Goal: Information Seeking & Learning: Learn about a topic

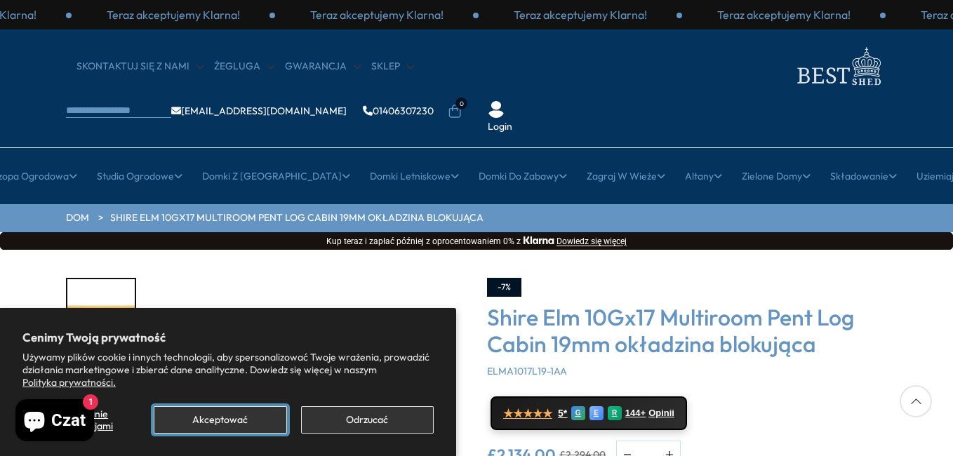
click at [248, 421] on button "Akceptować" at bounding box center [220, 419] width 133 height 27
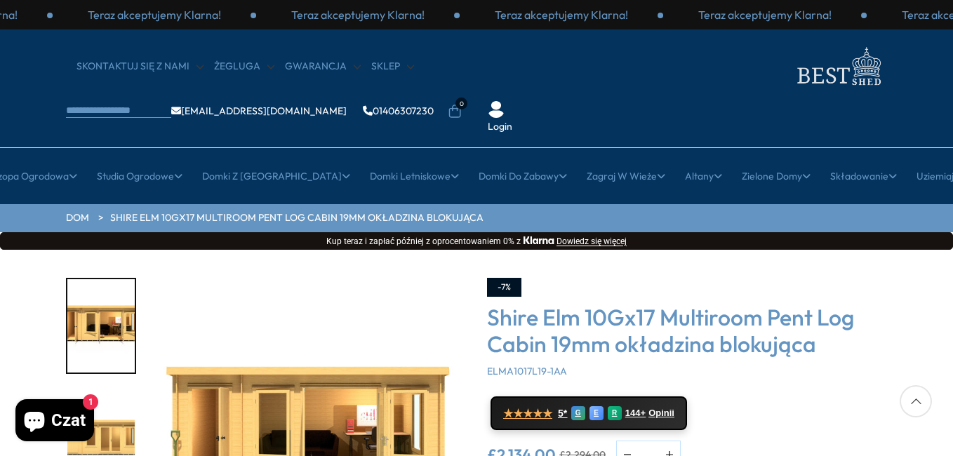
click at [949, 449] on div "Kliknij, aby rozszerzyć Kliknij, aby rozszerzyć Kliknij, aby rozszerzyć Kliknij…" at bounding box center [476, 462] width 953 height 424
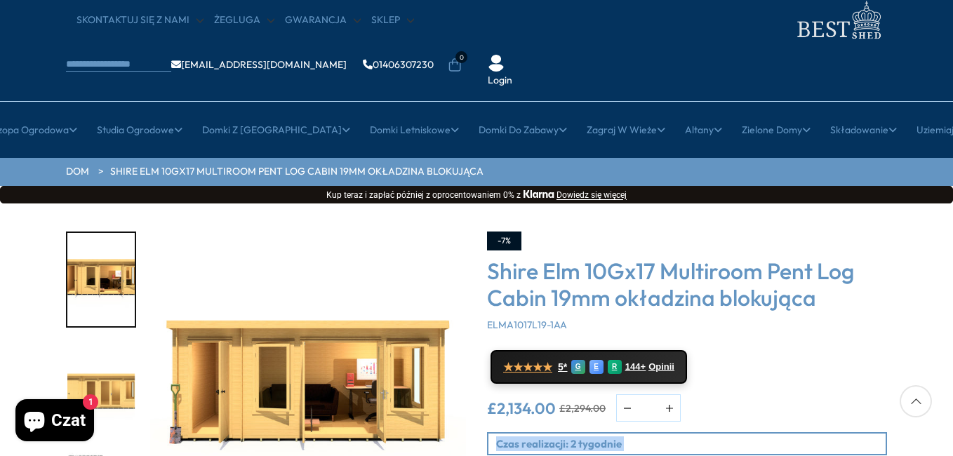
click at [949, 449] on div "Kliknij, aby rozszerzyć Kliknij, aby rozszerzyć Kliknij, aby rozszerzyć Kliknij…" at bounding box center [476, 415] width 953 height 424
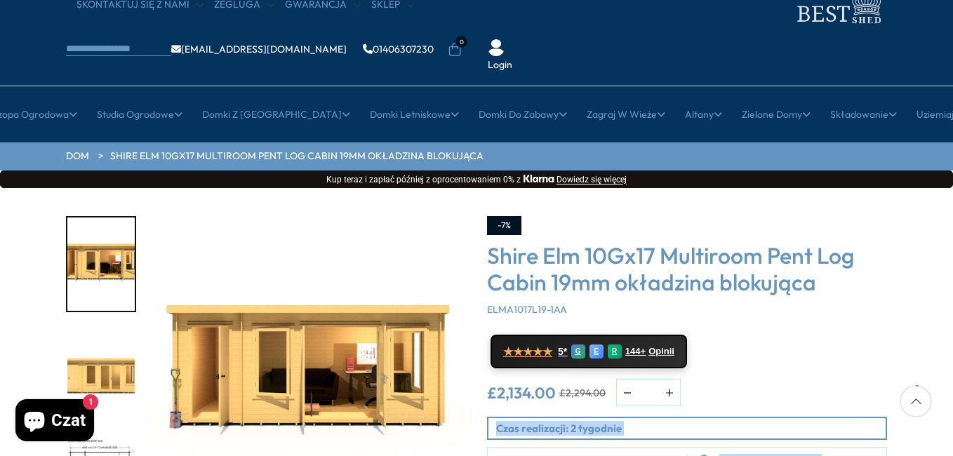
click at [949, 449] on div "Kliknij, aby rozszerzyć Kliknij, aby rozszerzyć Kliknij, aby rozszerzyć Kliknij…" at bounding box center [476, 400] width 953 height 424
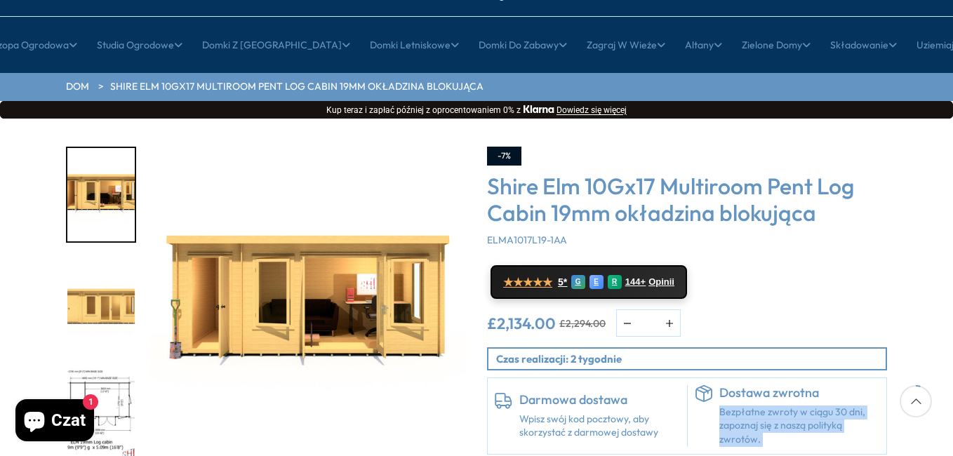
click at [949, 449] on div "Kliknij, aby rozszerzyć Kliknij, aby rozszerzyć Kliknij, aby rozszerzyć Kliknij…" at bounding box center [476, 331] width 953 height 424
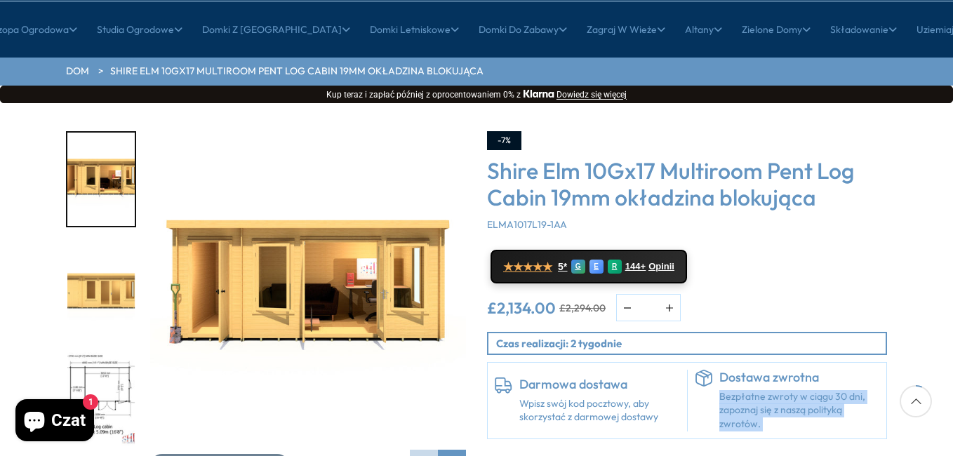
click at [949, 449] on div "Kliknij, aby rozszerzyć Kliknij, aby rozszerzyć Kliknij, aby rozszerzyć Kliknij…" at bounding box center [476, 315] width 953 height 424
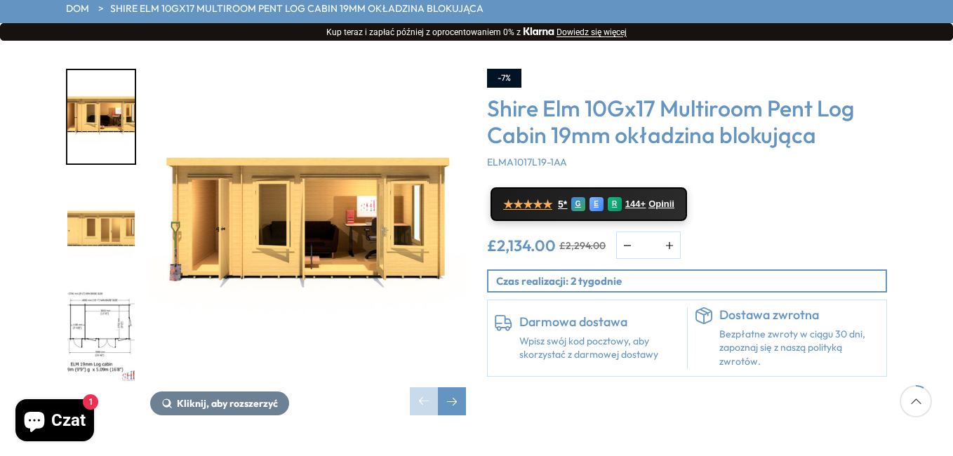
click at [949, 449] on div "Kliknij, aby rozszerzyć Kliknij, aby rozszerzyć Kliknij, aby rozszerzyć Kliknij…" at bounding box center [476, 253] width 953 height 424
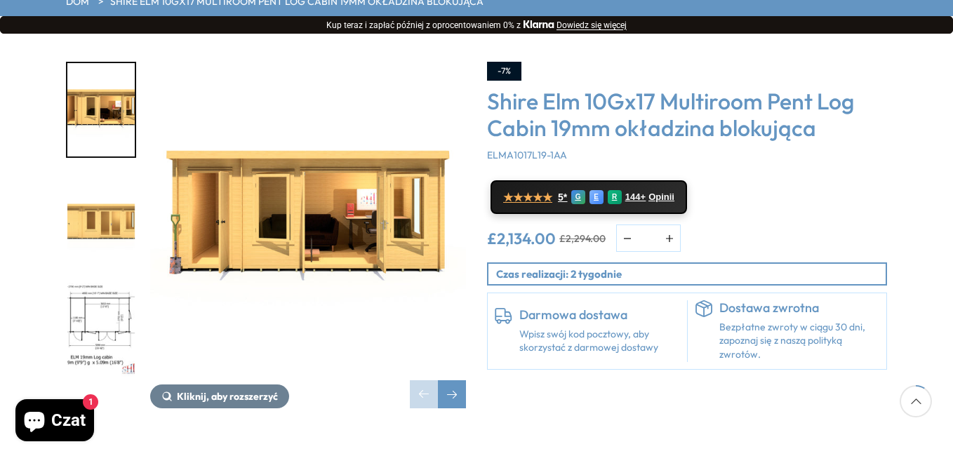
click at [949, 449] on div "Kliknij, aby rozszerzyć Kliknij, aby rozszerzyć Kliknij, aby rozszerzyć Kliknij…" at bounding box center [476, 246] width 953 height 424
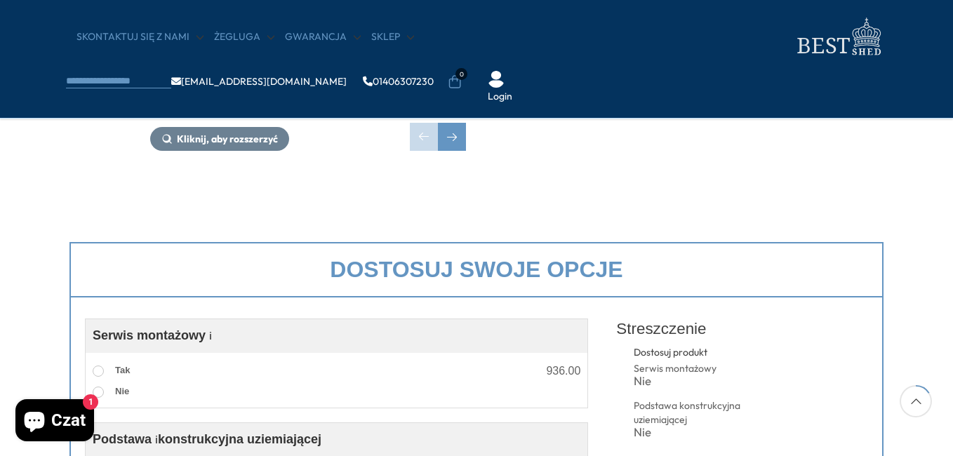
click at [949, 449] on div "Dostosuj swoje opcje Customise Product Serwis montażowy i️ Assembly Service Cho…" at bounding box center [476, 445] width 953 height 434
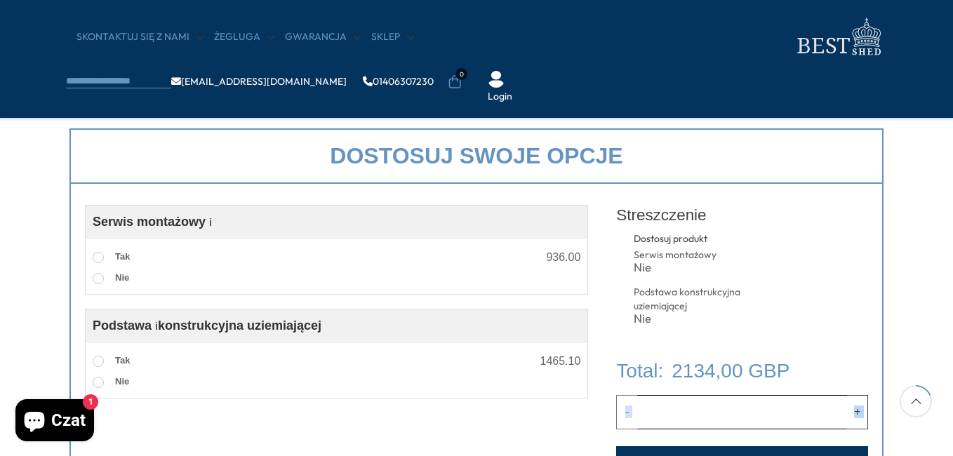
click at [949, 449] on div "Dostosuj swoje opcje Customise Product Serwis montażowy i️ Assembly Service Cho…" at bounding box center [476, 331] width 953 height 434
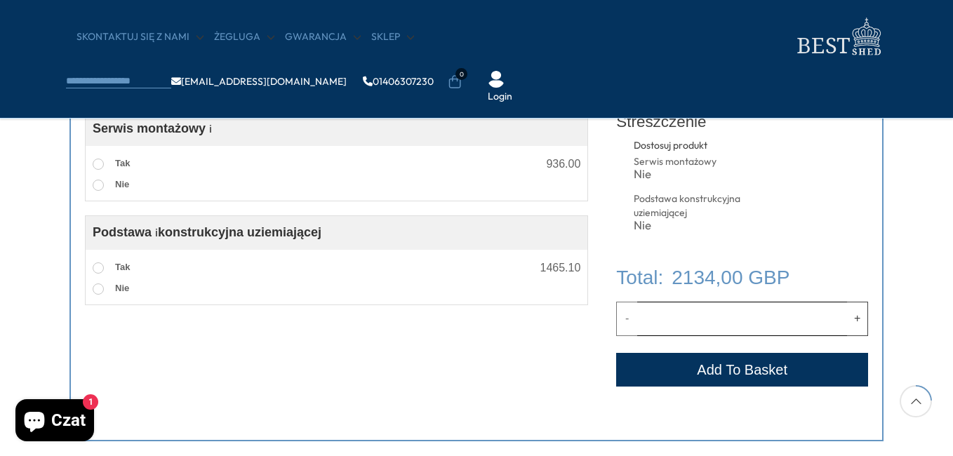
click at [949, 449] on div "Dostosuj swoje opcje Customise Product Serwis montażowy i️ Assembly Service Cho…" at bounding box center [476, 238] width 953 height 434
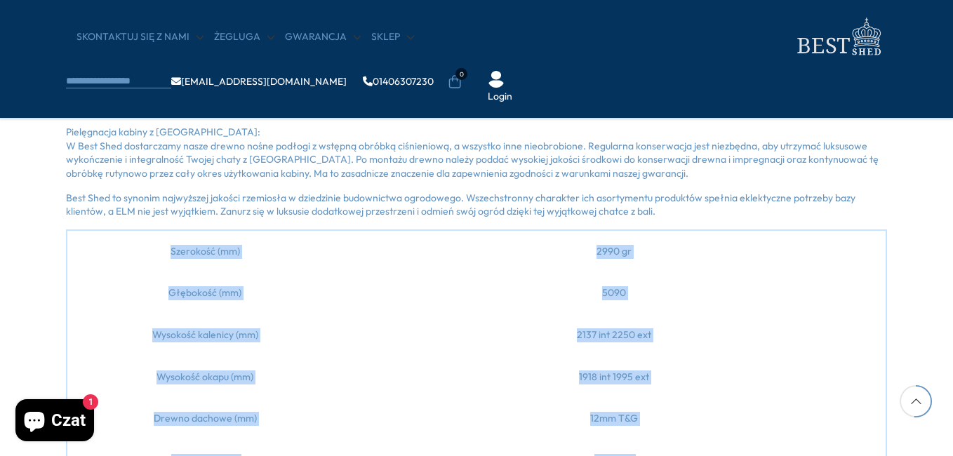
click at [949, 449] on div "Opis Oceny i recenzje Wysyłka i płatności Przedstawiamy ELM, solidną i eleganck…" at bounding box center [476, 386] width 953 height 1098
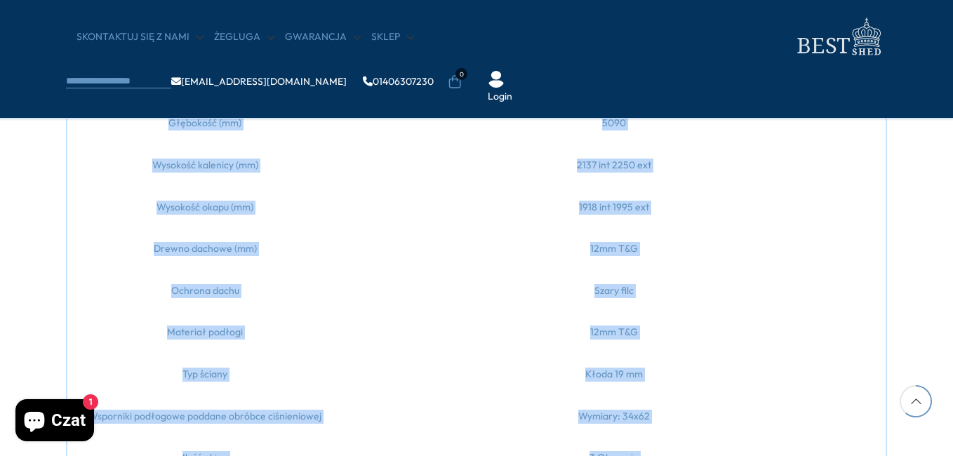
click at [949, 449] on div "Opis Oceny i recenzje Wysyłka i płatności Przedstawiamy ELM, solidną i eleganck…" at bounding box center [476, 216] width 953 height 1098
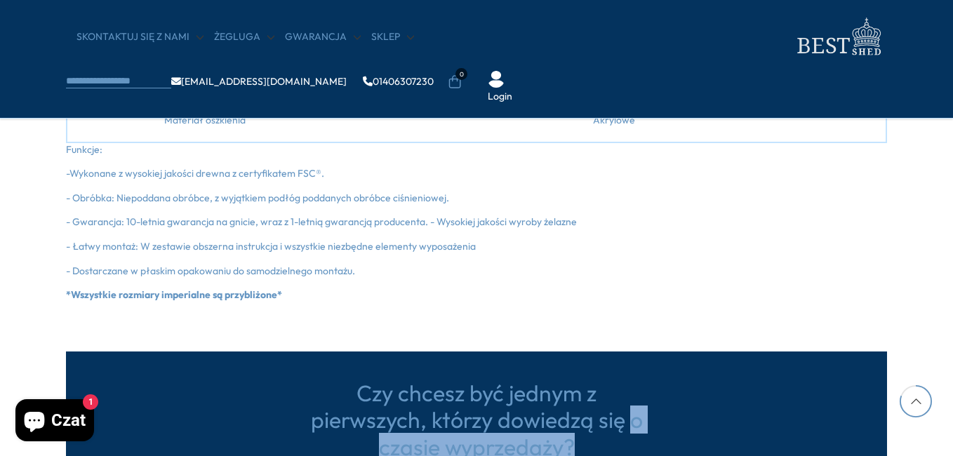
scroll to position [1875, 0]
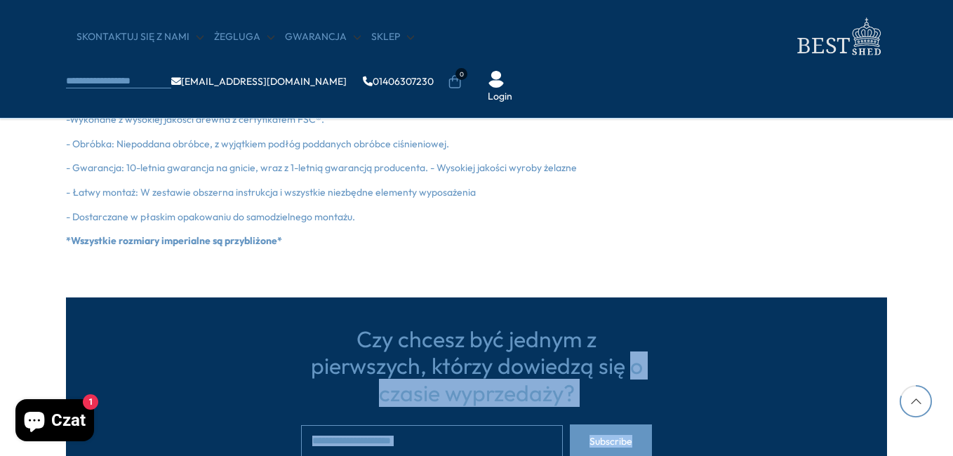
click at [949, 449] on section "Czy chcesz być jednym z pierwszych, którzy dowiedzą się o czasie wyprzedaży? Su…" at bounding box center [476, 367] width 953 height 238
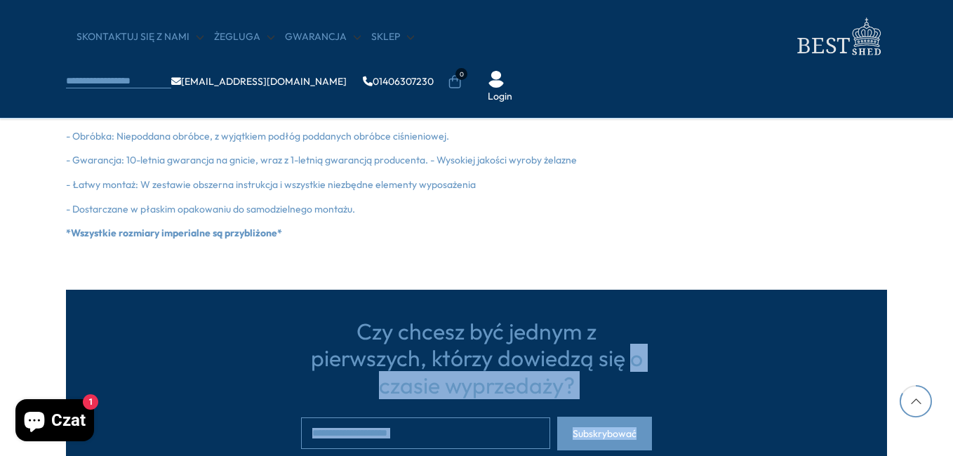
click at [952, 455] on section "Czy chcesz być jednym z pierwszych, którzy dowiedzą się o czasie wyprzedaży? Su…" at bounding box center [476, 360] width 953 height 238
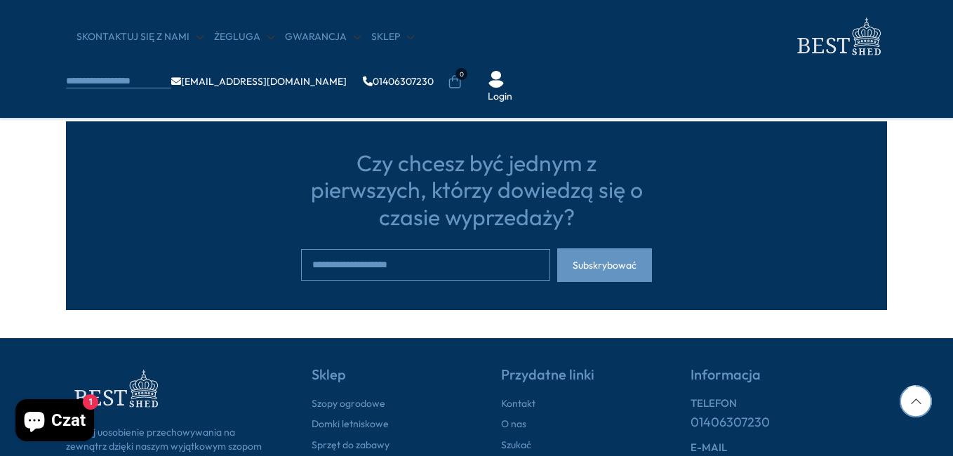
click at [915, 191] on section "Czy chcesz być jednym z pierwszych, którzy dowiedzą się o czasie wyprzedaży? Su…" at bounding box center [476, 191] width 953 height 238
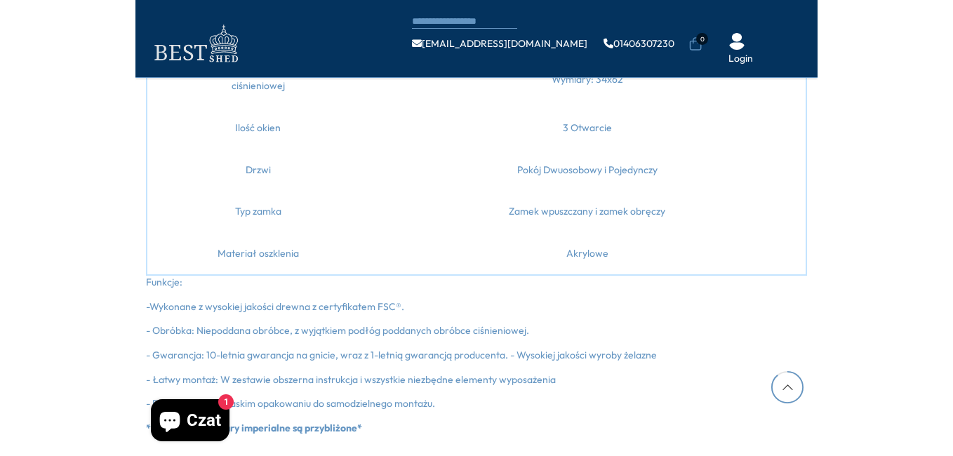
scroll to position [1996, 0]
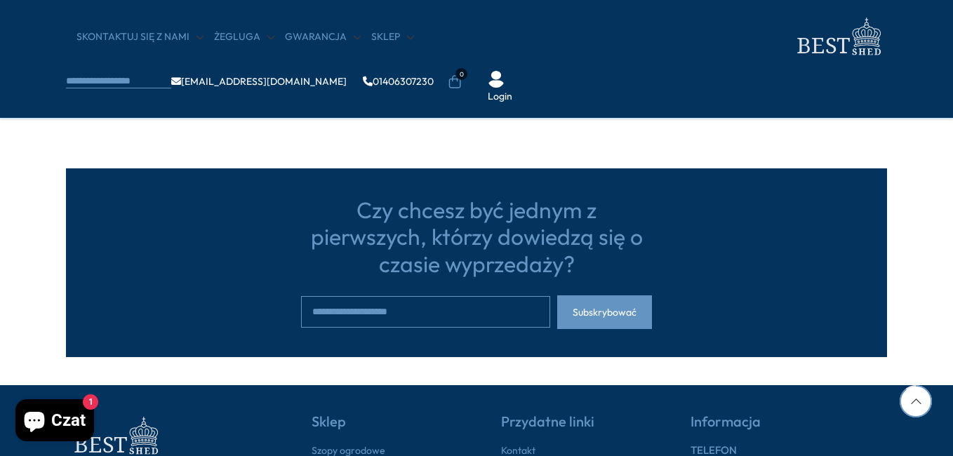
click at [946, 1] on div "SKONTAKTUJ SIĘ Z NAMI [GEOGRAPHIC_DATA] Gwarancja Sklep [EMAIL_ADDRESS][DOMAIN_…" at bounding box center [476, 59] width 953 height 119
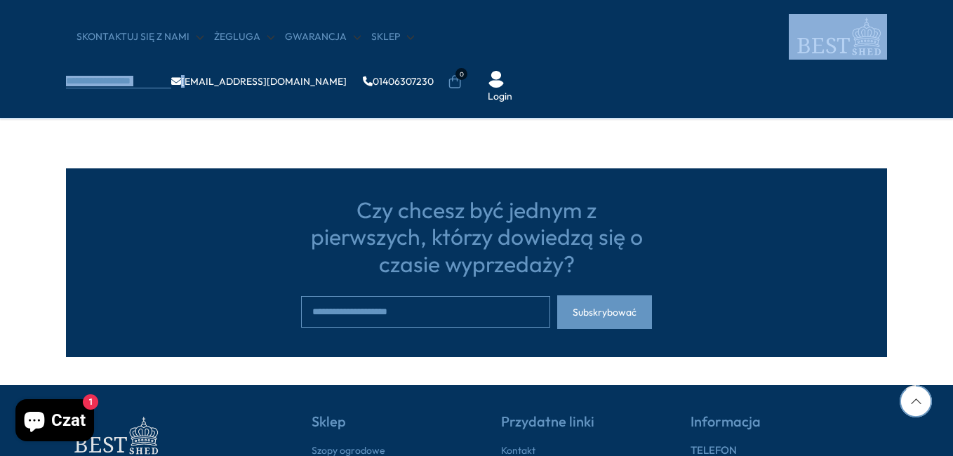
click at [946, 1] on div "SKONTAKTUJ SIĘ Z NAMI [GEOGRAPHIC_DATA] Gwarancja Sklep [EMAIL_ADDRESS][DOMAIN_…" at bounding box center [476, 59] width 953 height 119
drag, startPoint x: 946, startPoint y: 1, endPoint x: 947, endPoint y: 118, distance: 116.4
click at [947, 118] on div "SKONTAKTUJ SIĘ Z NAMI [GEOGRAPHIC_DATA] Gwarancja Sklep [EMAIL_ADDRESS][DOMAIN_…" at bounding box center [476, 59] width 953 height 119
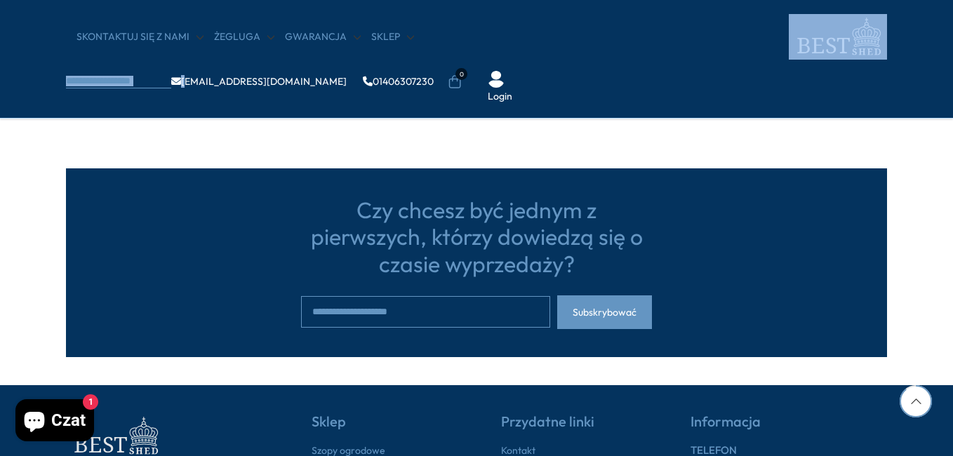
click at [947, 118] on div "SKONTAKTUJ SIĘ Z NAMI [GEOGRAPHIC_DATA] Gwarancja Sklep [EMAIL_ADDRESS][DOMAIN_…" at bounding box center [476, 59] width 953 height 119
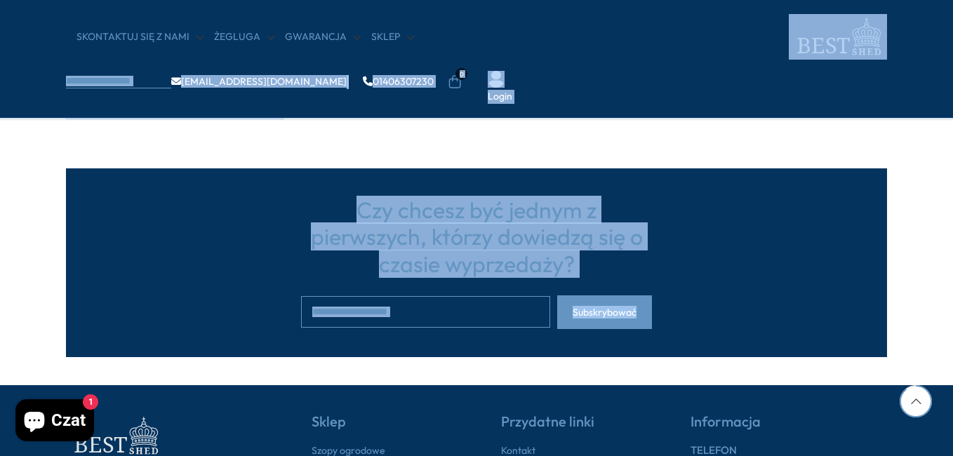
drag, startPoint x: 947, startPoint y: 118, endPoint x: 953, endPoint y: 333, distance: 215.4
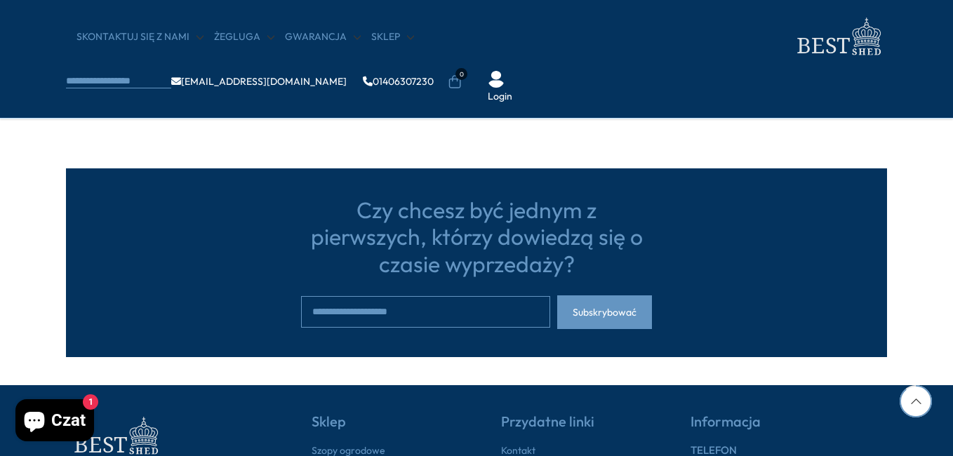
drag, startPoint x: 953, startPoint y: 333, endPoint x: 916, endPoint y: 403, distance: 78.4
click at [916, 403] on div at bounding box center [915, 401] width 32 height 32
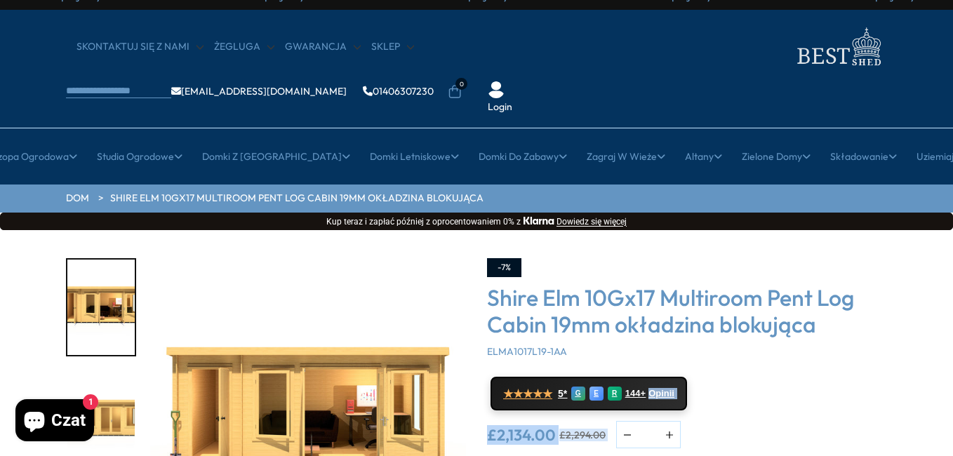
scroll to position [0, 0]
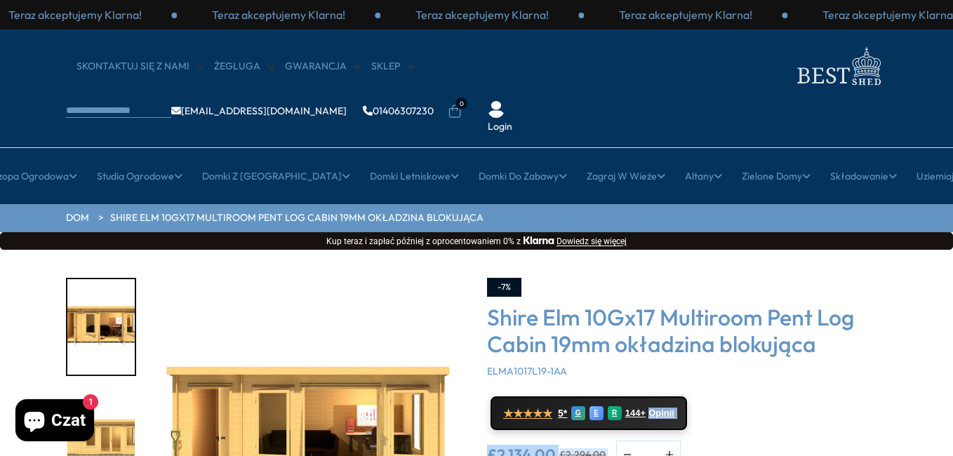
drag, startPoint x: 916, startPoint y: 403, endPoint x: 922, endPoint y: 382, distance: 21.1
drag, startPoint x: 922, startPoint y: 382, endPoint x: 942, endPoint y: 447, distance: 67.7
click at [942, 447] on div "Kliknij, aby rozszerzyć Kliknij, aby rozszerzyć Kliknij, aby rozszerzyć Kliknij…" at bounding box center [476, 462] width 953 height 424
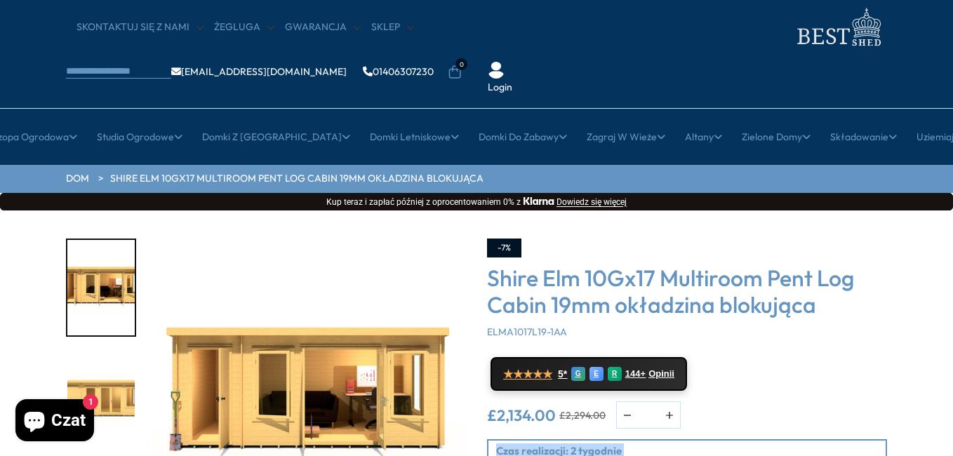
click at [942, 447] on div "Kliknij, aby rozszerzyć Kliknij, aby rozszerzyć Kliknij, aby rozszerzyć Kliknij…" at bounding box center [476, 422] width 953 height 424
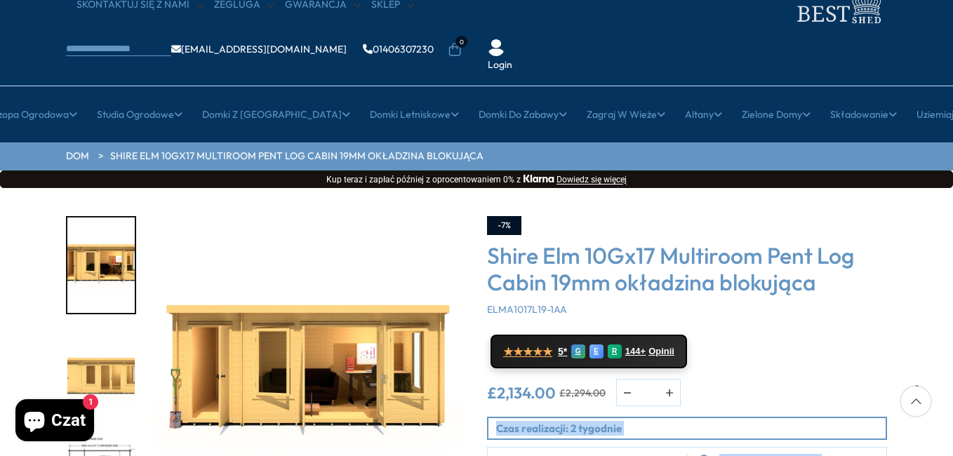
click at [942, 447] on div "Kliknij, aby rozszerzyć Kliknij, aby rozszerzyć Kliknij, aby rozszerzyć Kliknij…" at bounding box center [476, 400] width 953 height 424
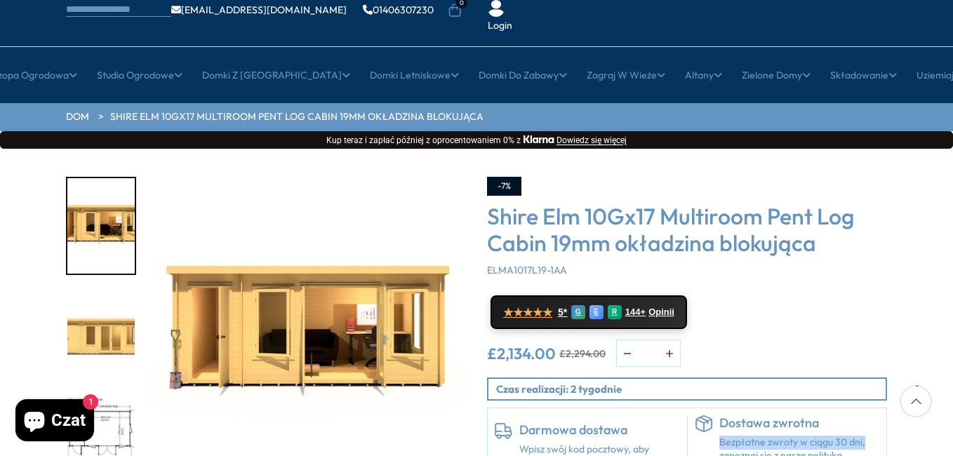
click at [942, 447] on div "Kliknij, aby rozszerzyć Kliknij, aby rozszerzyć Kliknij, aby rozszerzyć Kliknij…" at bounding box center [476, 361] width 953 height 424
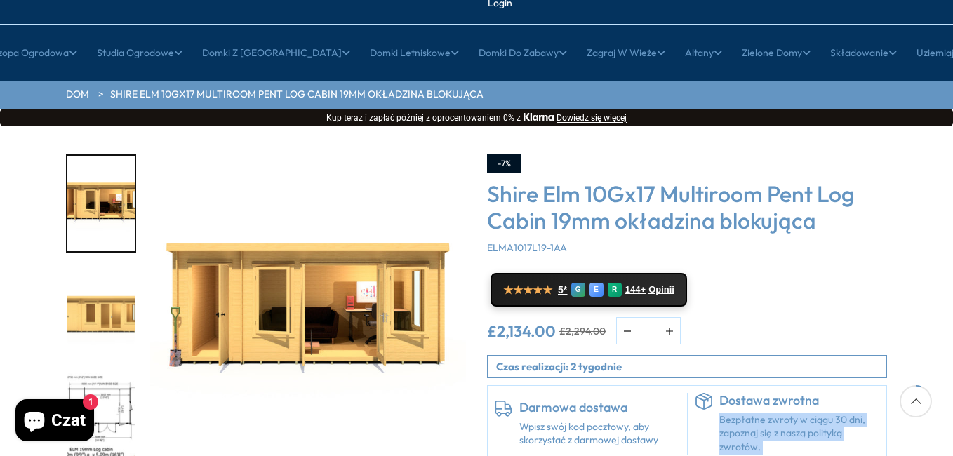
click at [112, 406] on img "3 / 10" at bounding box center [100, 420] width 67 height 95
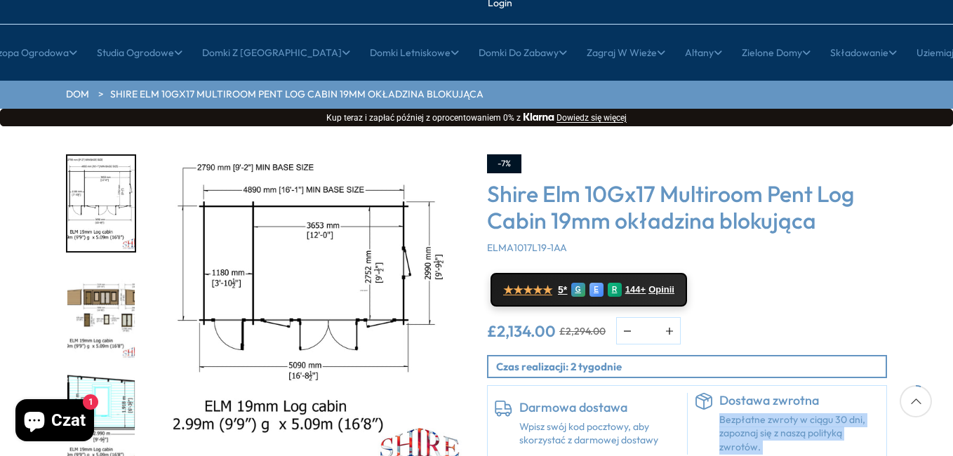
click at [943, 445] on div "Kliknij, aby rozszerzyć Kliknij, aby rozszerzyć Kliknij, aby rozszerzyć Kliknij…" at bounding box center [476, 338] width 953 height 424
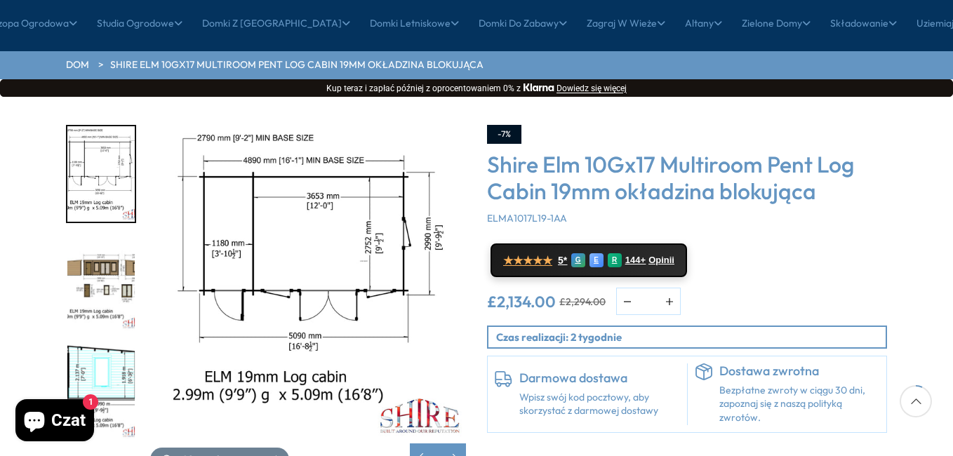
click at [943, 445] on div "Kliknij, aby rozszerzyć Kliknij, aby rozszerzyć Kliknij, aby rozszerzyć Kliknij…" at bounding box center [476, 309] width 953 height 424
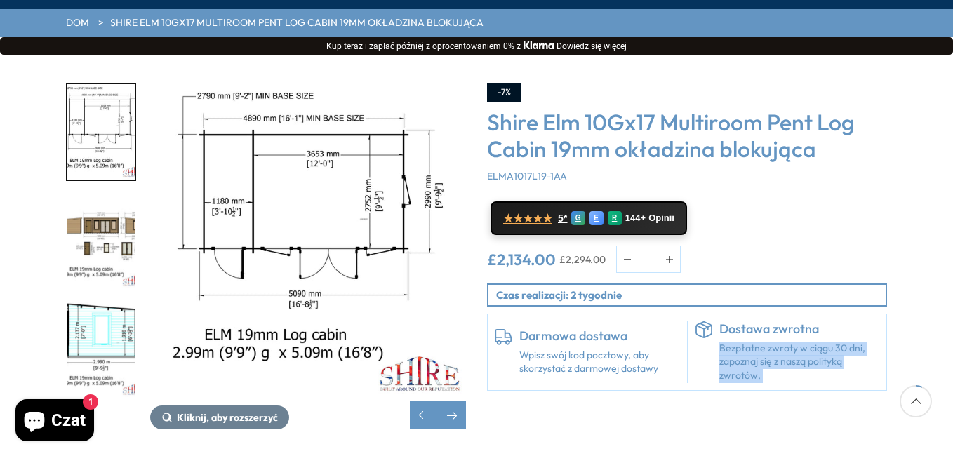
click at [943, 445] on div "Kliknij, aby rozszerzyć Kliknij, aby rozszerzyć Kliknij, aby rozszerzyć Kliknij…" at bounding box center [476, 267] width 953 height 424
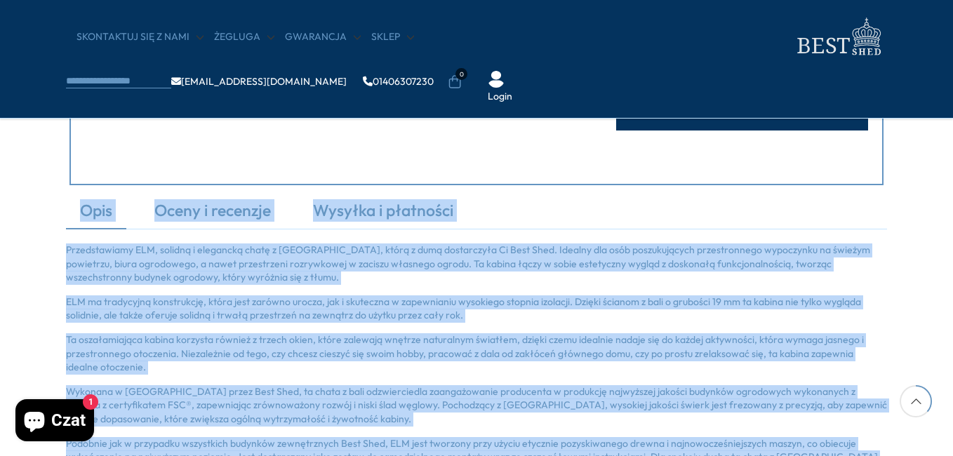
scroll to position [831, 0]
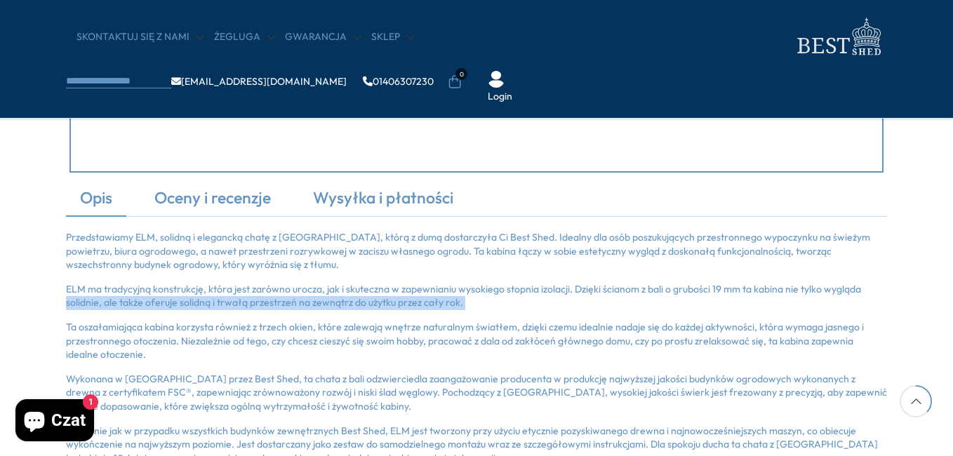
drag, startPoint x: 943, startPoint y: 445, endPoint x: 931, endPoint y: 274, distance: 171.6
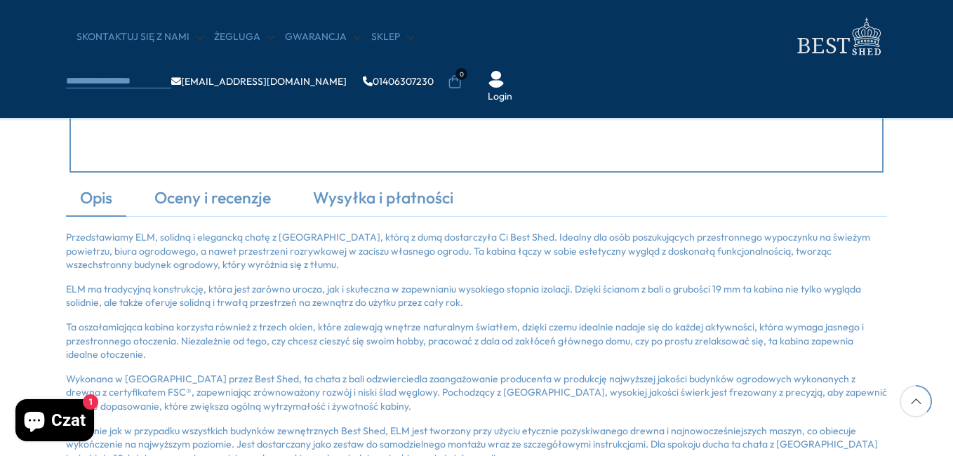
click at [922, 392] on icon at bounding box center [915, 401] width 32 height 32
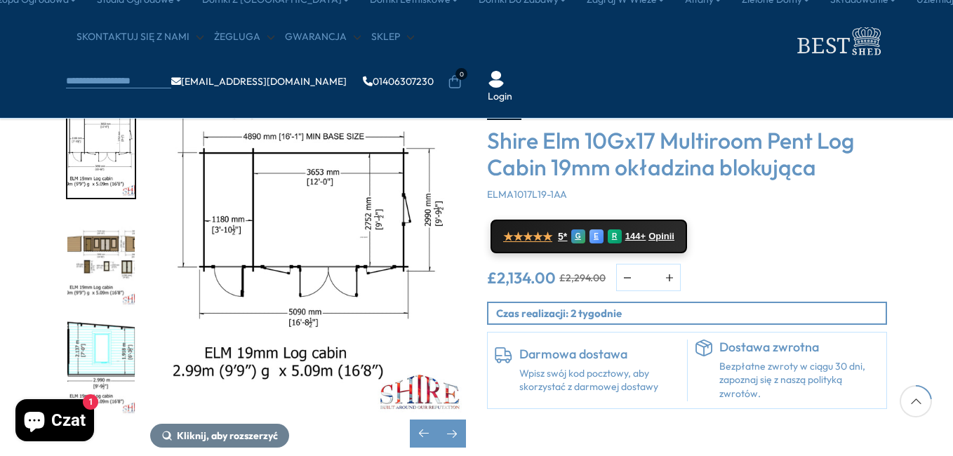
click at [922, 394] on icon at bounding box center [915, 401] width 32 height 32
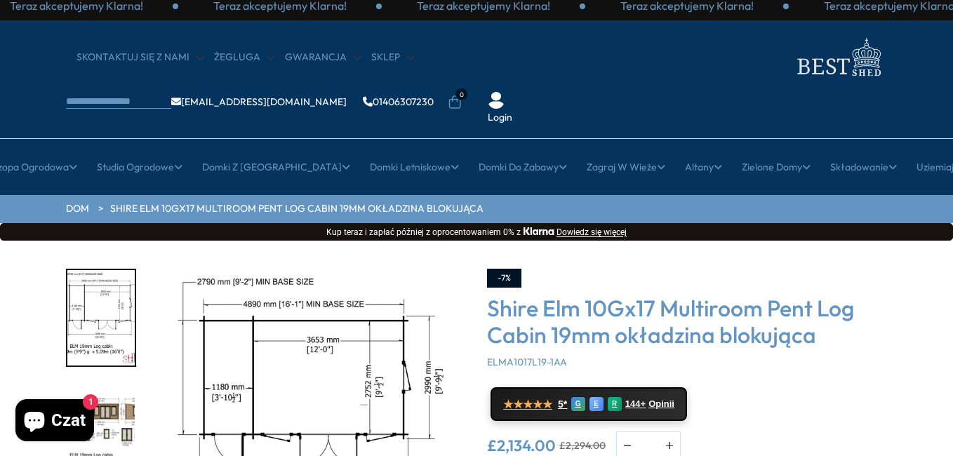
scroll to position [0, 0]
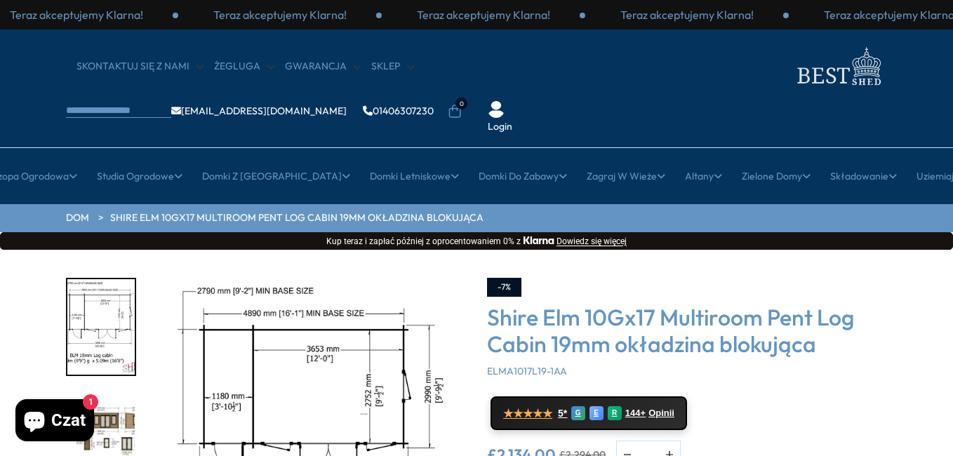
click at [947, 448] on div "Kliknij, aby rozszerzyć Kliknij, aby rozszerzyć Kliknij, aby rozszerzyć Kliknij…" at bounding box center [476, 462] width 953 height 424
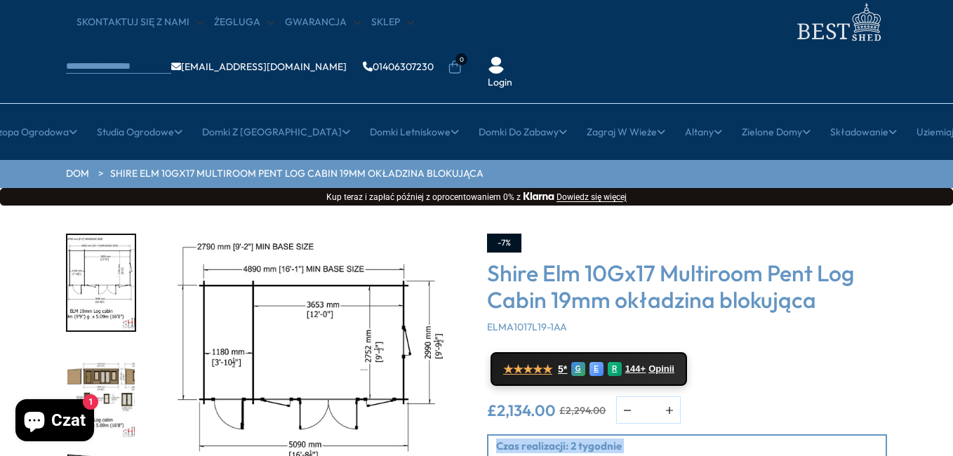
click at [947, 448] on div "Kliknij, aby rozszerzyć Kliknij, aby rozszerzyć Kliknij, aby rozszerzyć Kliknij…" at bounding box center [476, 418] width 953 height 424
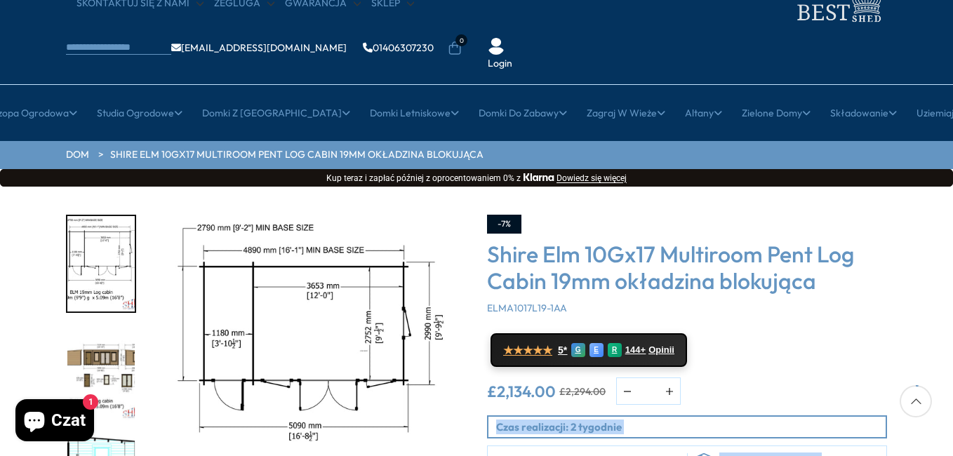
click at [947, 448] on div "Kliknij, aby rozszerzyć Kliknij, aby rozszerzyć Kliknij, aby rozszerzyć Kliknij…" at bounding box center [476, 399] width 953 height 424
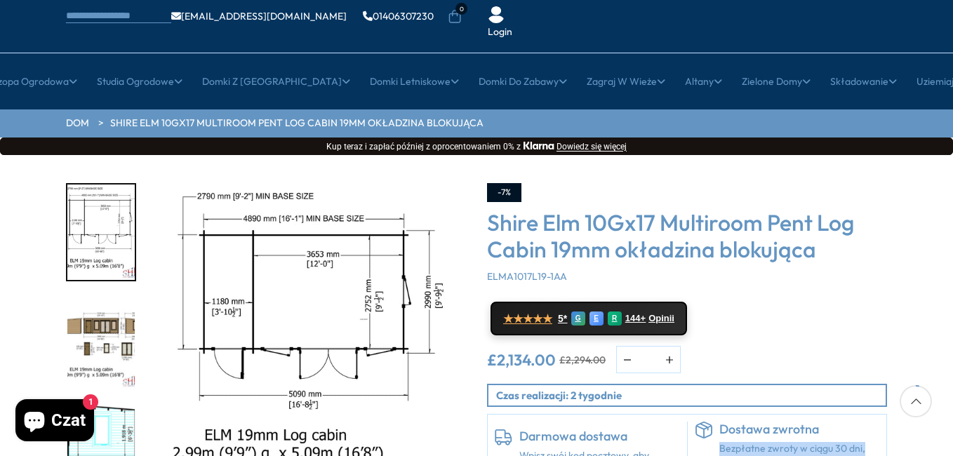
click at [947, 448] on div "Kliknij, aby rozszerzyć Kliknij, aby rozszerzyć Kliknij, aby rozszerzyć Kliknij…" at bounding box center [476, 367] width 953 height 424
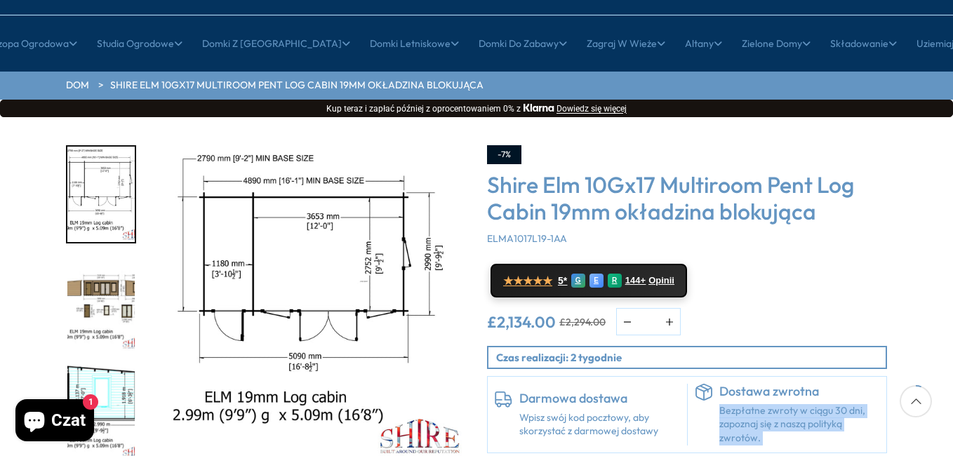
click at [947, 448] on div "Kliknij, aby rozszerzyć Kliknij, aby rozszerzyć Kliknij, aby rozszerzyć Kliknij…" at bounding box center [476, 329] width 953 height 424
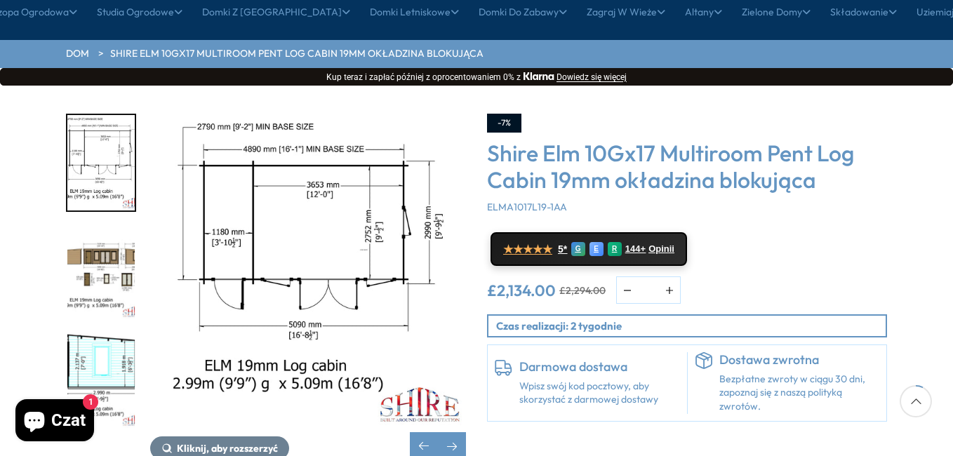
scroll to position [196, 0]
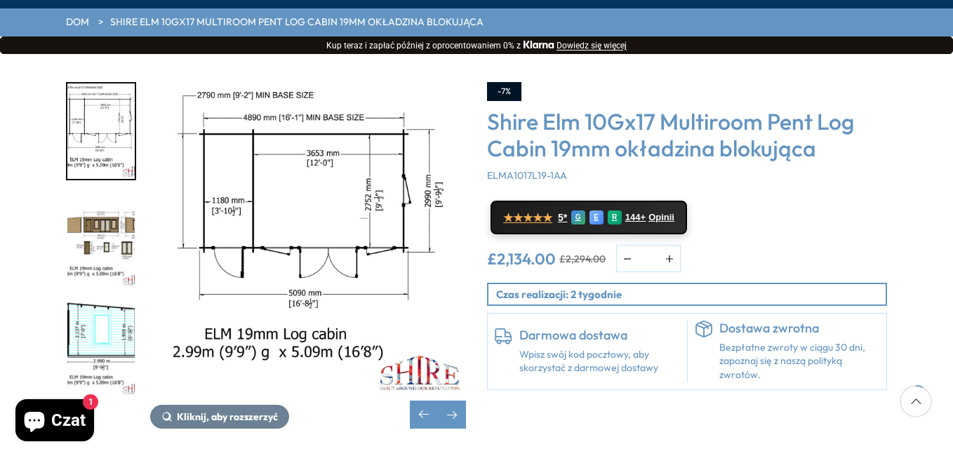
click at [947, 448] on div "Kliknij, aby rozszerzyć Kliknij, aby rozszerzyć Kliknij, aby rozszerzyć Kliknij…" at bounding box center [476, 266] width 953 height 424
click at [92, 227] on img "4 / 10" at bounding box center [100, 239] width 67 height 95
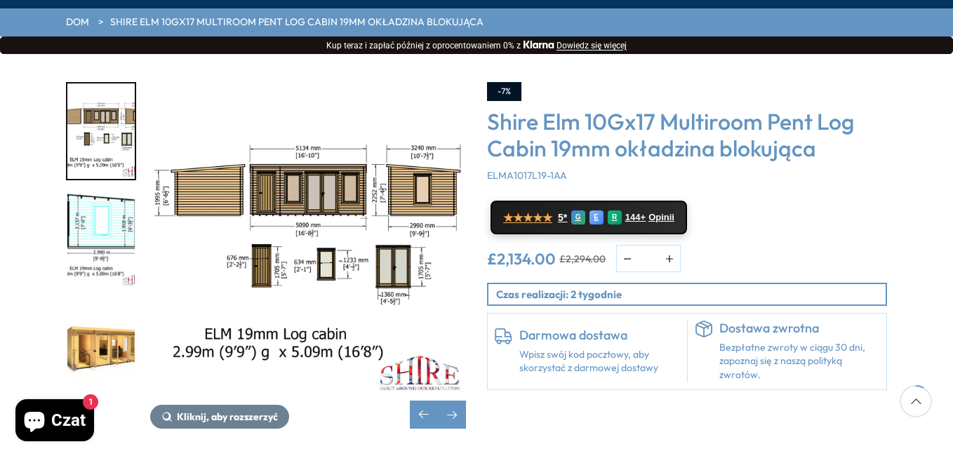
click at [109, 223] on img "5 / 10" at bounding box center [100, 239] width 67 height 95
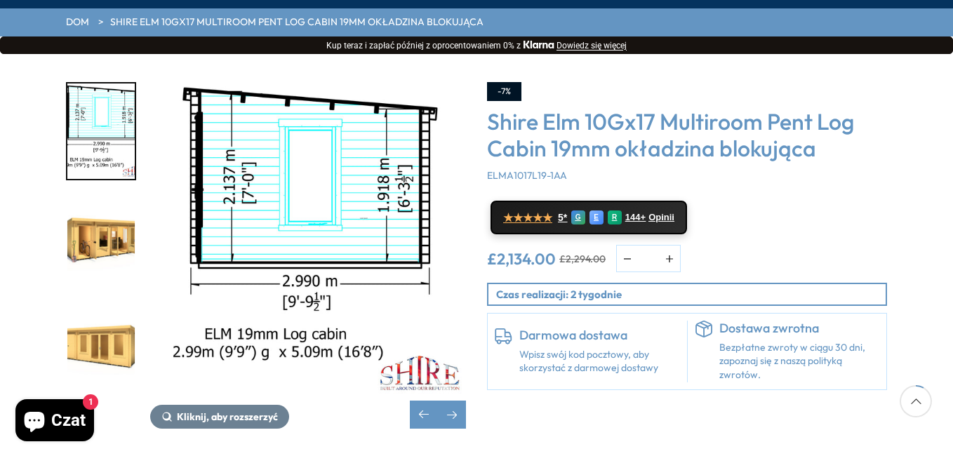
click at [112, 234] on img "6 / 10" at bounding box center [100, 239] width 67 height 95
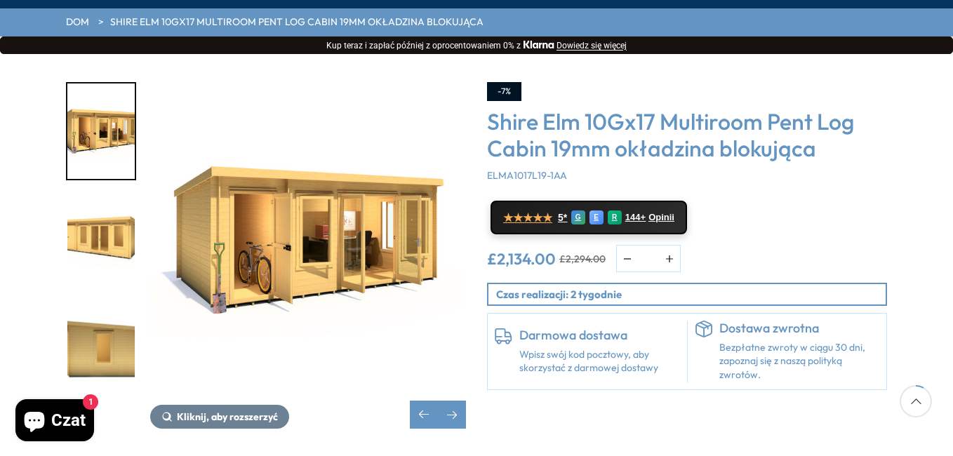
click at [98, 342] on img "8 / 10" at bounding box center [100, 348] width 67 height 95
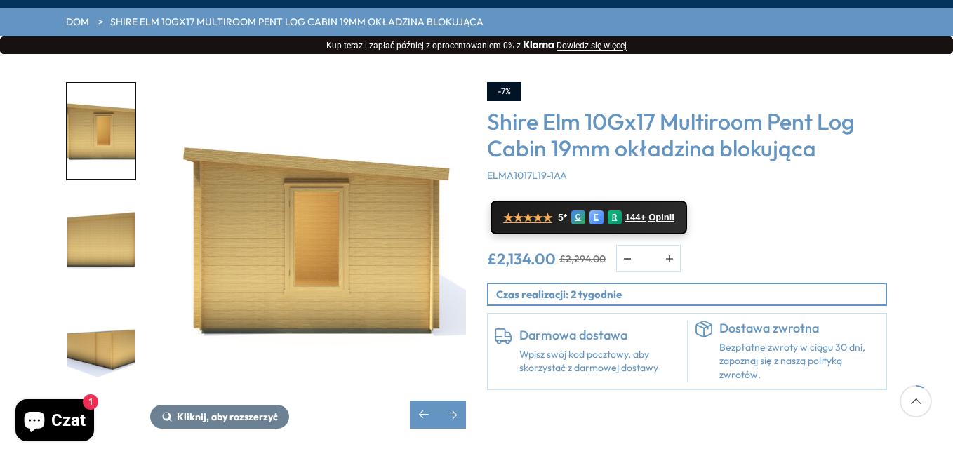
click at [267, 280] on img "8 / 10" at bounding box center [308, 240] width 316 height 316
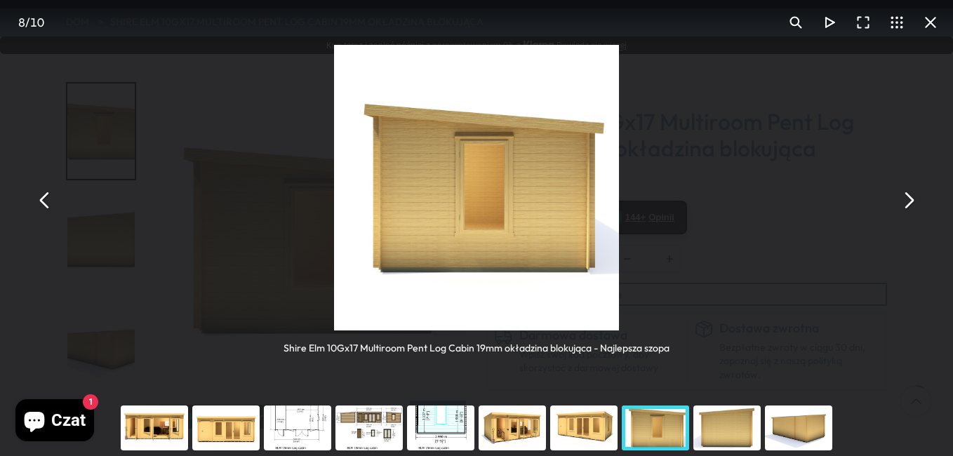
click at [409, 248] on img "Możesz zamknąć tę zawartość modalną za pomocą ESC" at bounding box center [476, 187] width 285 height 285
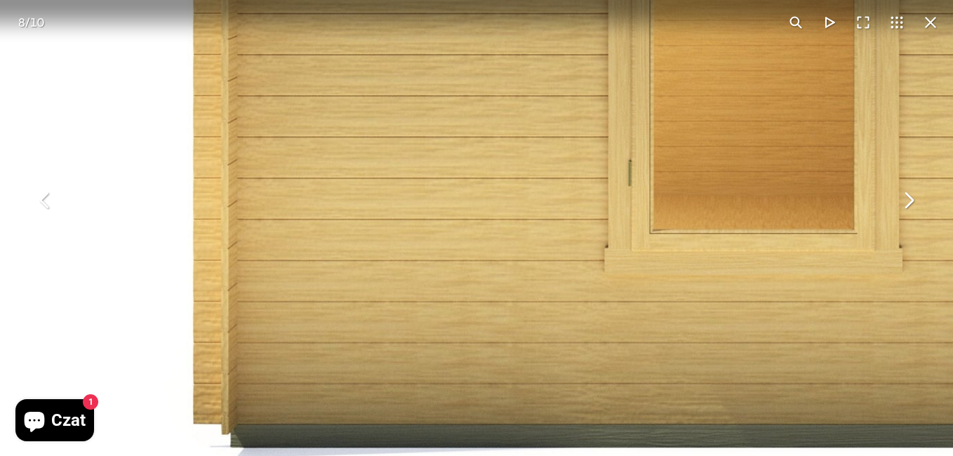
drag, startPoint x: 751, startPoint y: 80, endPoint x: 678, endPoint y: 223, distance: 160.6
click at [678, 223] on img "Możesz zamknąć tę zawartość modalną za pomocą ESC" at bounding box center [714, 21] width 1437 height 1437
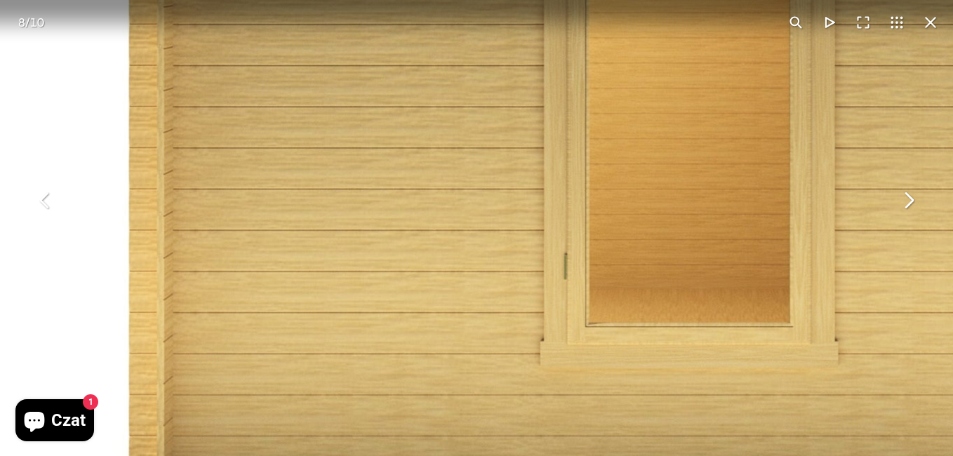
click at [742, 50] on img "Możesz zamknąć tę zawartość modalną za pomocą ESC" at bounding box center [649, 115] width 1437 height 1437
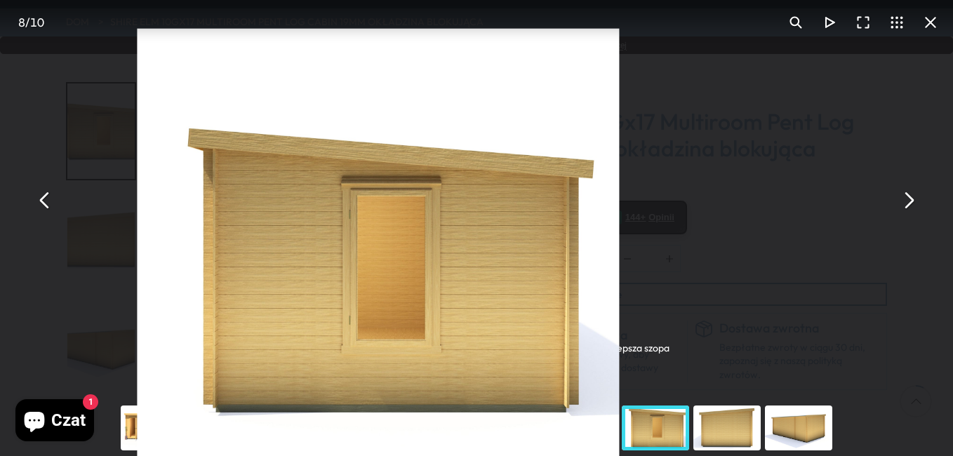
click at [405, 236] on img "Możesz zamknąć tę zawartość modalną za pomocą ESC" at bounding box center [378, 270] width 482 height 482
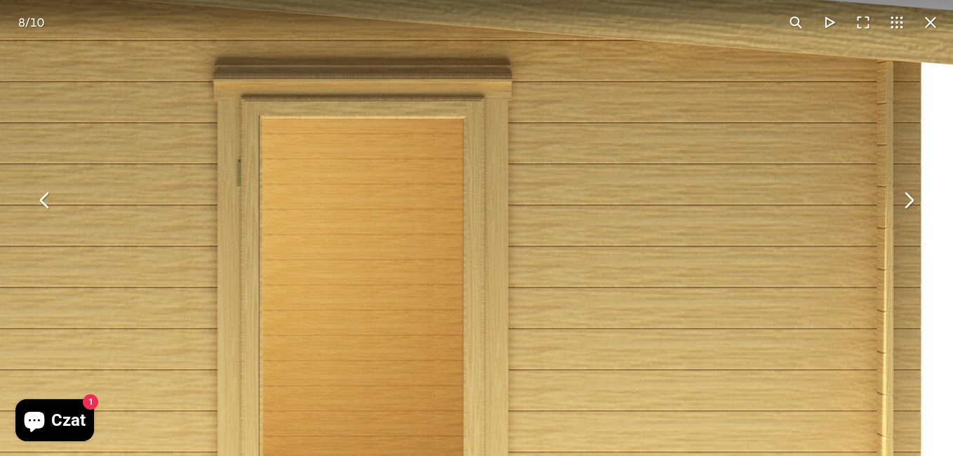
click at [435, 194] on img "Możesz zamknąć tę zawartość modalną za pomocą ESC" at bounding box center [323, 336] width 1437 height 1437
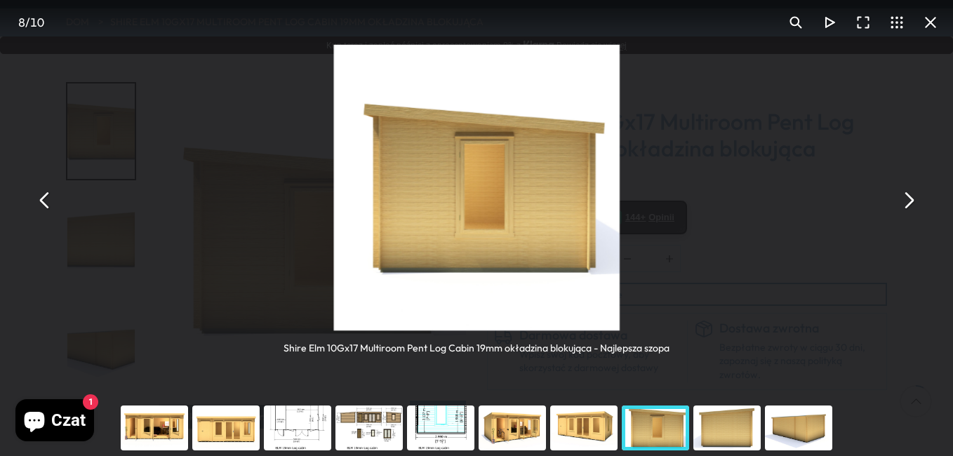
click at [435, 194] on img "Możesz zamknąć tę zawartość modalną za pomocą ESC" at bounding box center [475, 187] width 285 height 285
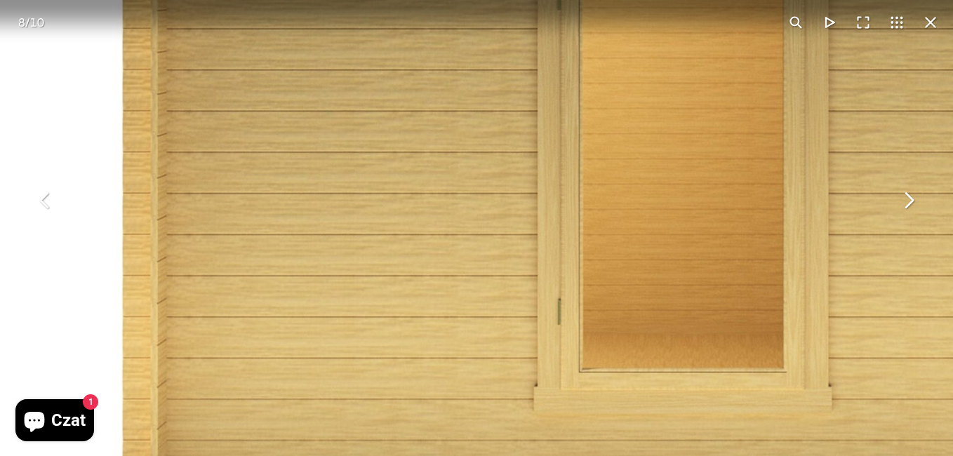
drag, startPoint x: 735, startPoint y: 187, endPoint x: 721, endPoint y: 119, distance: 69.5
drag, startPoint x: 721, startPoint y: 119, endPoint x: 723, endPoint y: 92, distance: 26.7
click at [723, 92] on img "Możesz zamknąć tę zawartość modalną za pomocą ESC" at bounding box center [643, 160] width 1437 height 1437
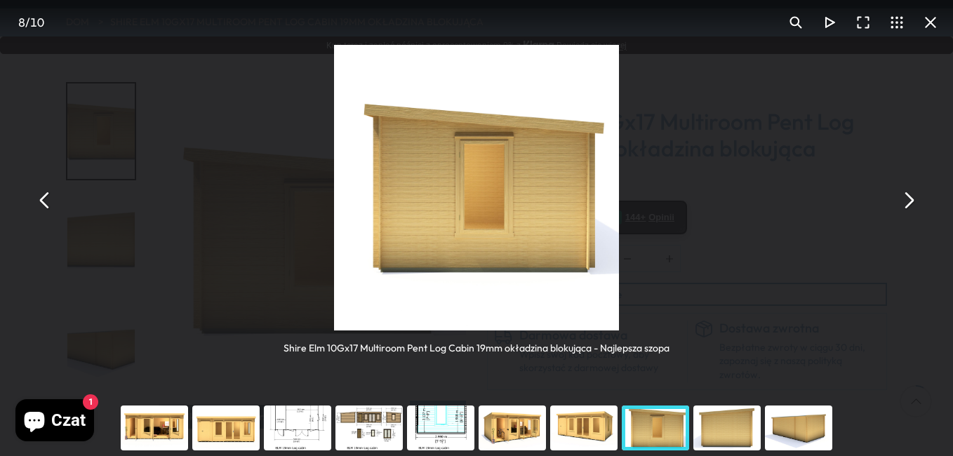
click at [476, 187] on img "Możesz zamknąć tę zawartość modalną za pomocą ESC" at bounding box center [476, 187] width 285 height 285
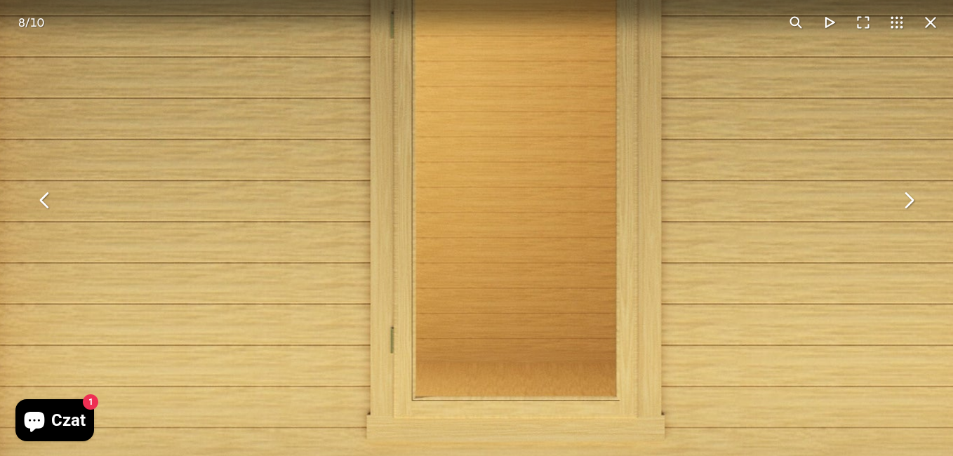
click at [913, 199] on button "Możesz zamknąć tę zawartość modalną za pomocą ESC" at bounding box center [908, 200] width 34 height 34
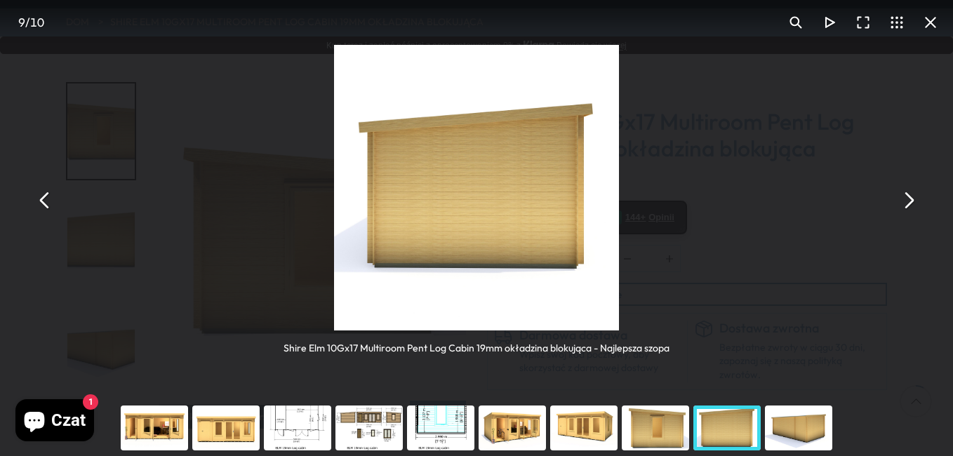
click at [913, 199] on button "Możesz zamknąć tę zawartość modalną za pomocą ESC" at bounding box center [908, 200] width 34 height 34
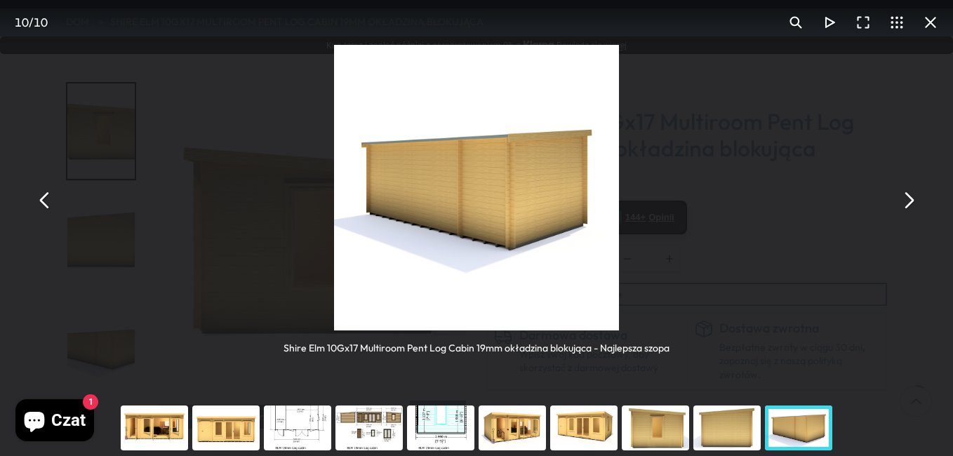
click at [913, 199] on button "Możesz zamknąć tę zawartość modalną za pomocą ESC" at bounding box center [908, 200] width 34 height 34
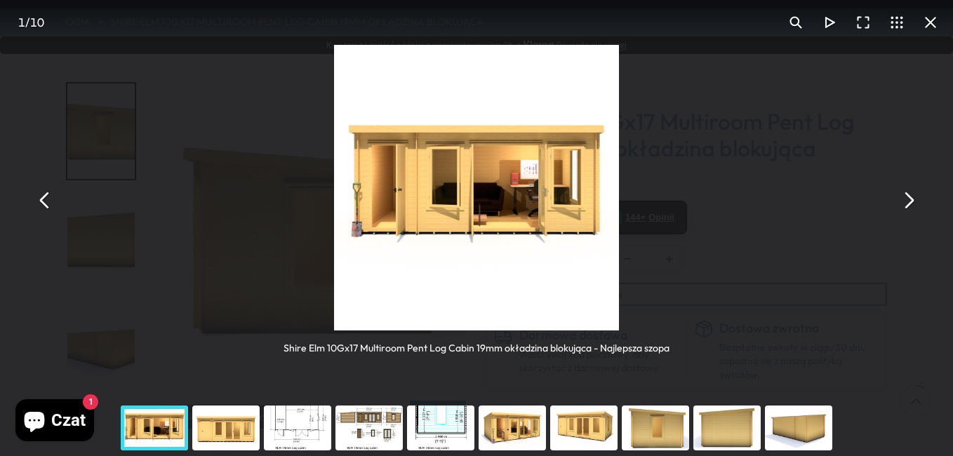
click at [559, 257] on img "Możesz zamknąć tę zawartość modalną za pomocą ESC" at bounding box center [476, 187] width 285 height 285
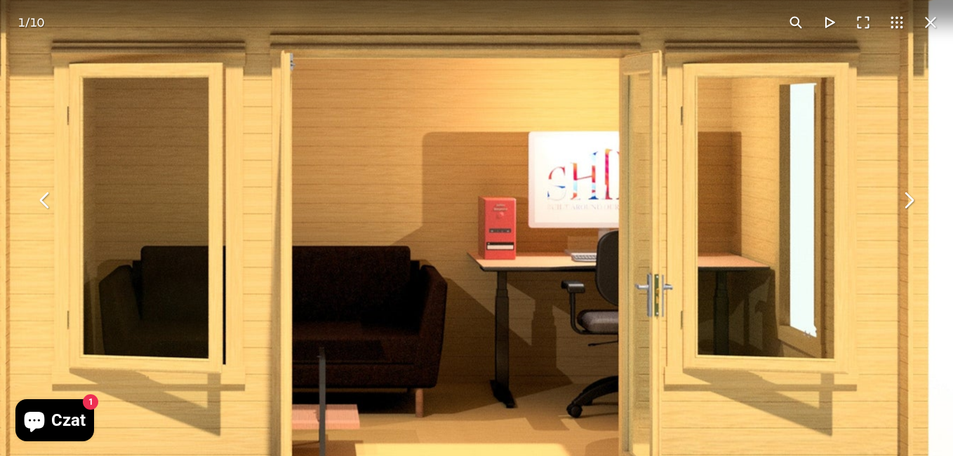
drag, startPoint x: 595, startPoint y: 78, endPoint x: 759, endPoint y: 441, distance: 398.1
click at [759, 441] on img "Możesz zamknąć tę zawartość modalną za pomocą ESC" at bounding box center [306, 270] width 1437 height 1437
click at [948, 340] on img "Możesz zamknąć tę zawartość modalną za pomocą ESC" at bounding box center [306, 270] width 1437 height 1437
